Goal: Task Accomplishment & Management: Manage account settings

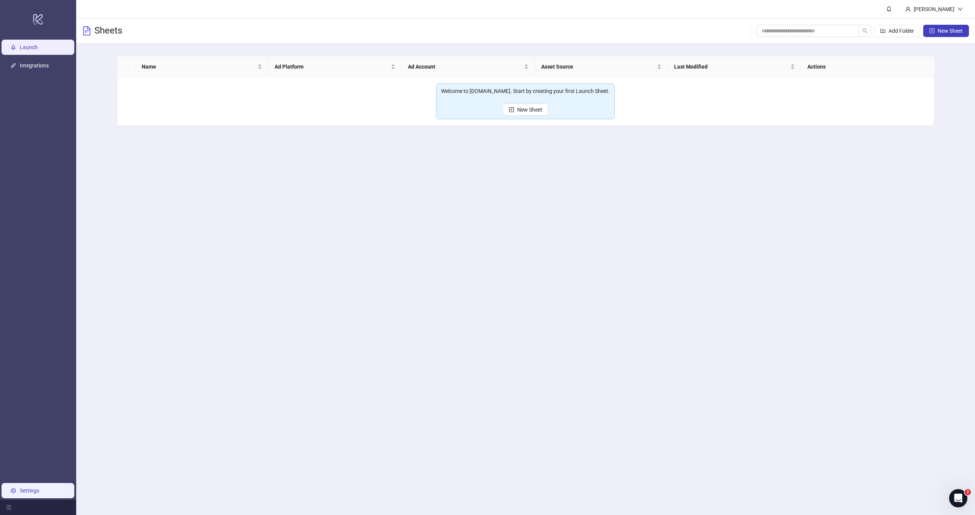
click at [27, 490] on link "Settings" at bounding box center [29, 491] width 19 height 6
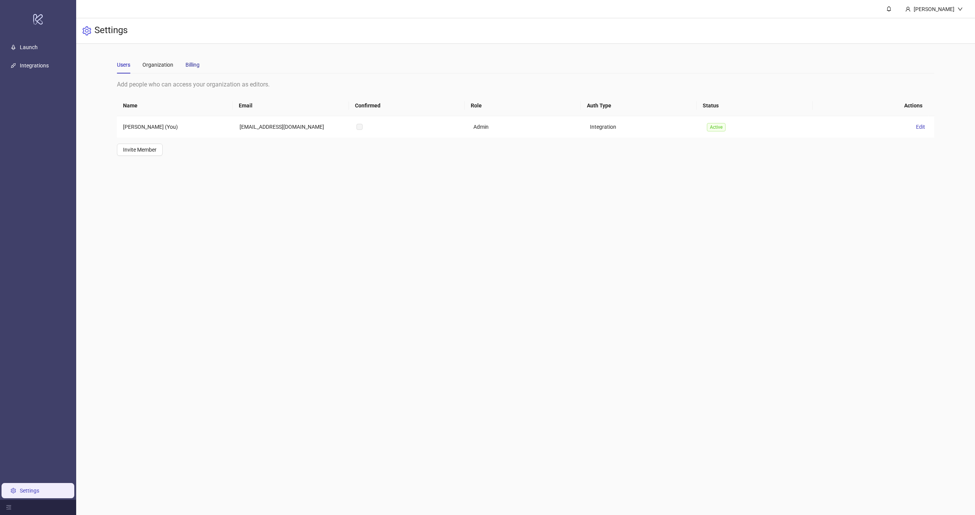
click at [193, 66] on div "Billing" at bounding box center [193, 65] width 14 height 8
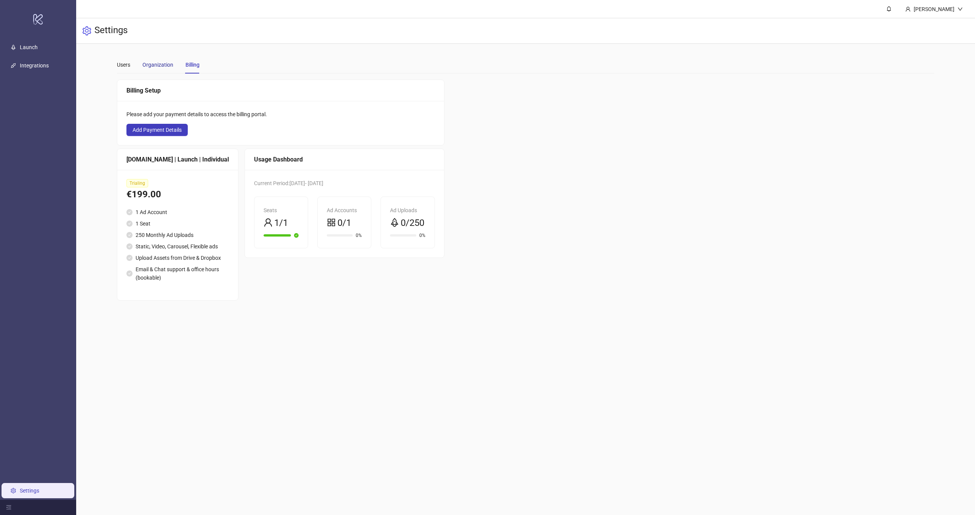
click at [153, 67] on div "Organization" at bounding box center [158, 65] width 31 height 8
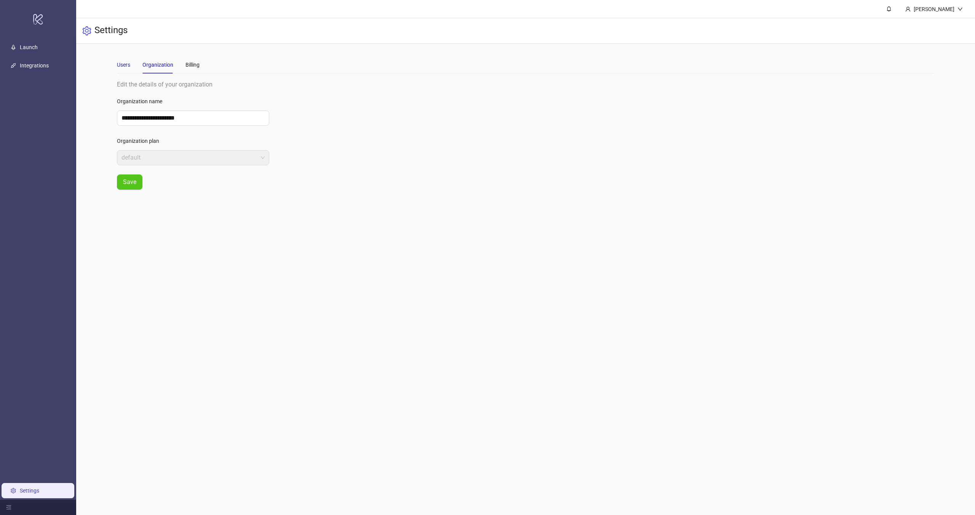
click at [120, 64] on div "Users" at bounding box center [123, 65] width 13 height 8
